Goal: Information Seeking & Learning: Check status

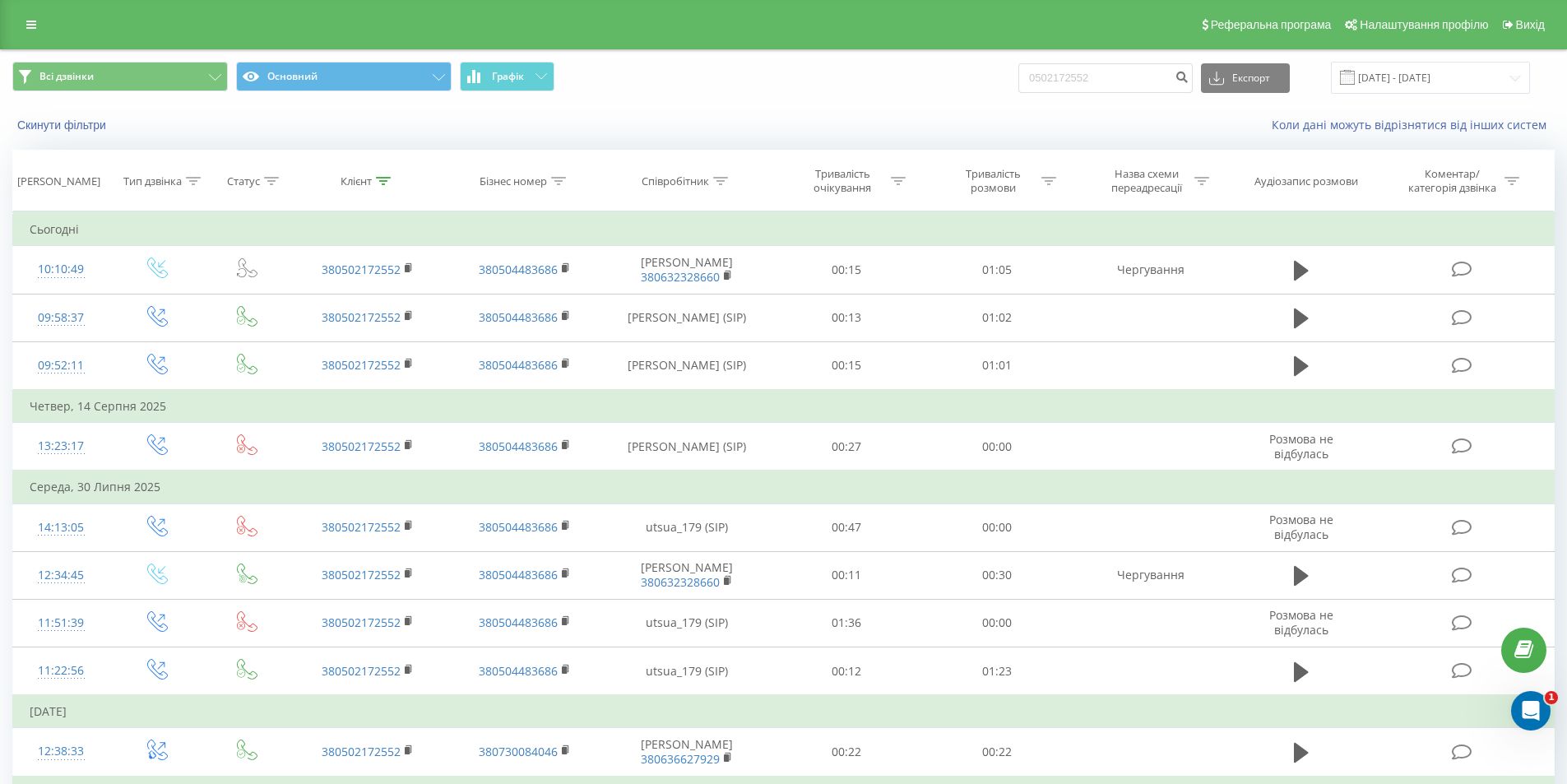
click at [998, 81] on div "Всі дзвінки Основний Графік 0502172552 Експорт .csv .xls .xlsx 21.05.2025 - 21.…" at bounding box center [784, 78] width 1542 height 32
type input "[PHONE_NUMBER]"
click at [1188, 77] on button "submit" at bounding box center [1181, 77] width 22 height 30
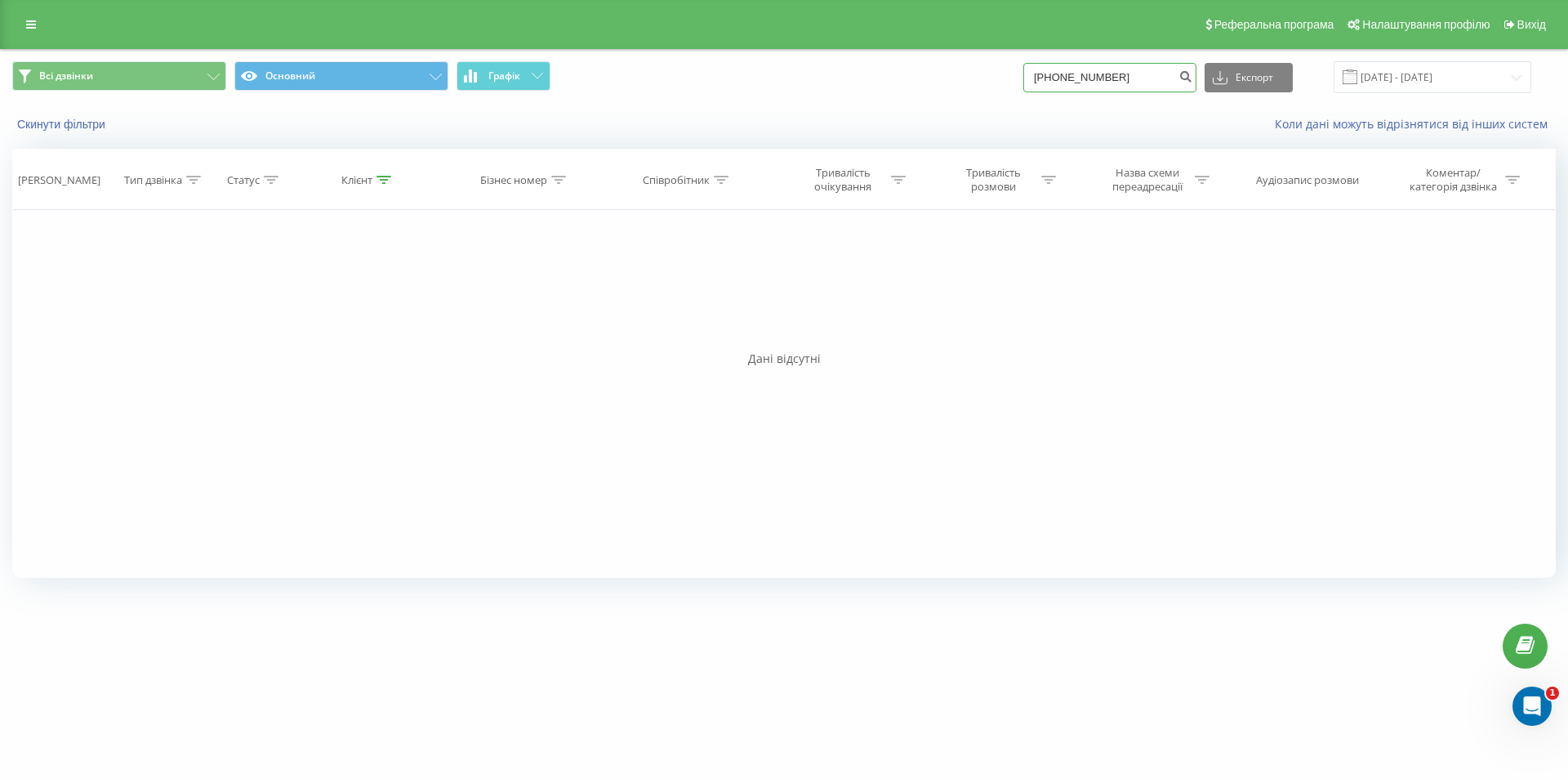
click at [1066, 79] on input "[PHONE_NUMBER]" at bounding box center [1110, 77] width 173 height 29
click at [1070, 81] on input "[PHONE_NUMBER]" at bounding box center [1110, 77] width 173 height 29
type input "0965405057"
click at [1192, 80] on icon "submit" at bounding box center [1186, 74] width 14 height 9
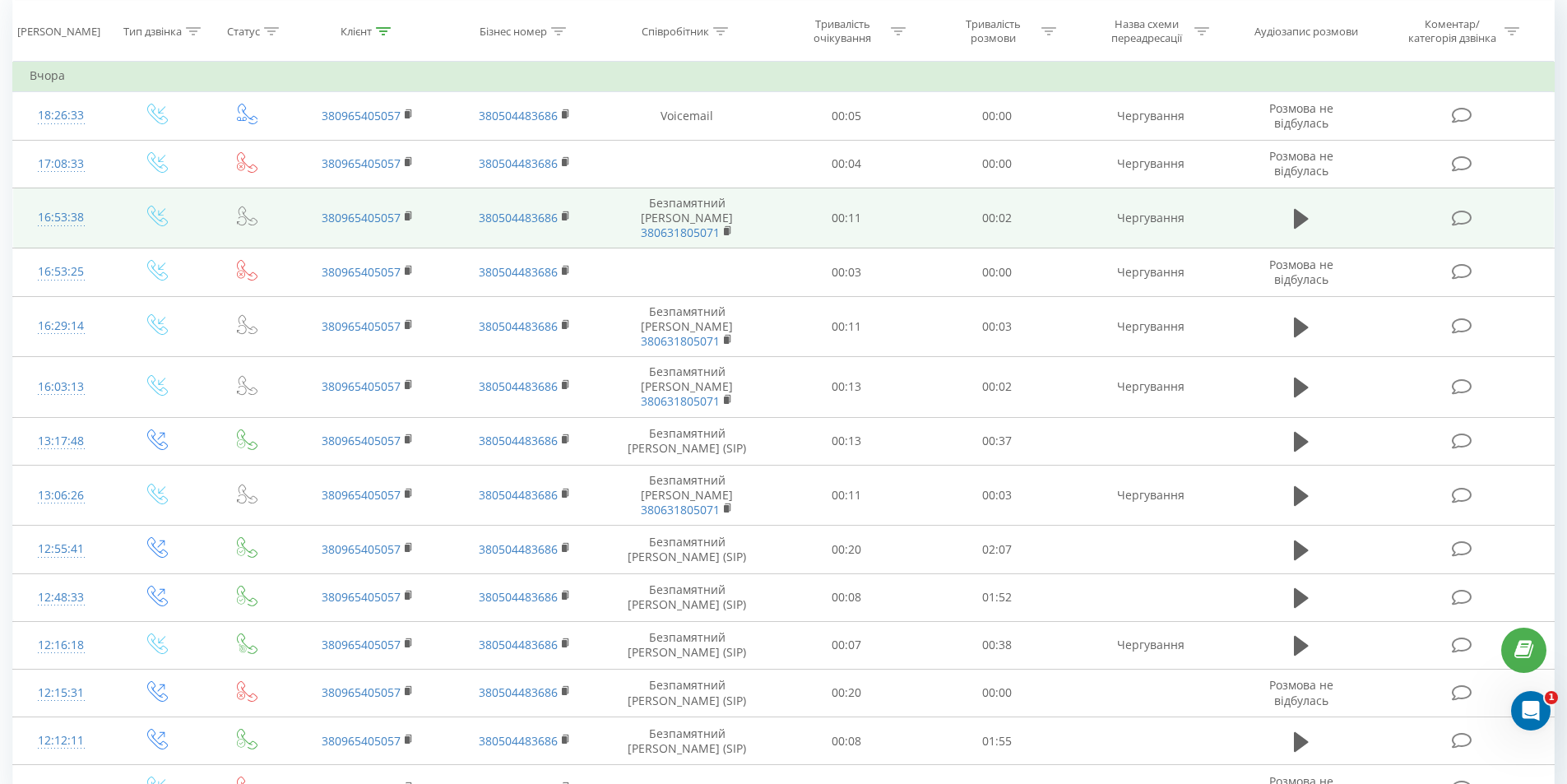
scroll to position [245, 0]
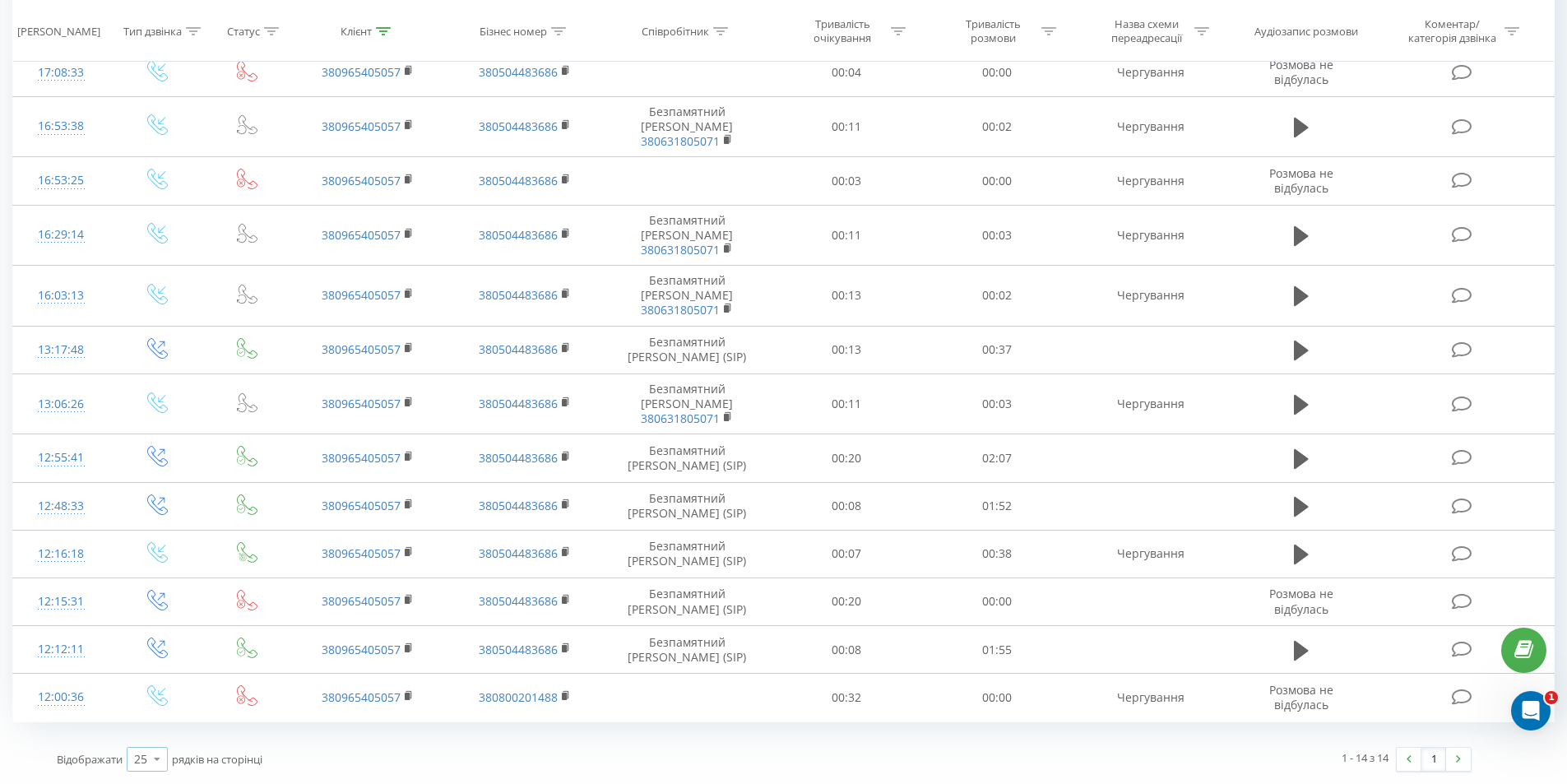
click at [150, 759] on icon at bounding box center [157, 758] width 25 height 32
click at [153, 730] on span "100" at bounding box center [144, 735] width 20 height 15
